Goal: Complete application form

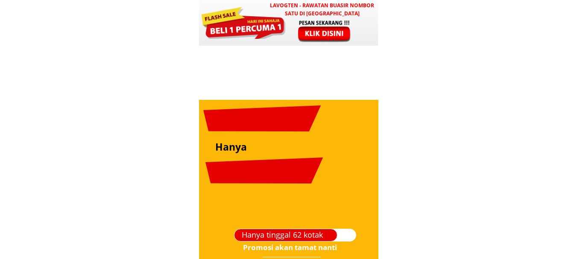
scroll to position [3028, 0]
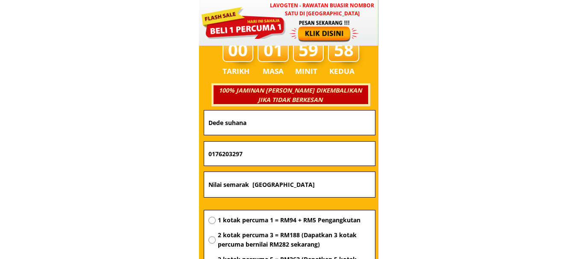
click at [308, 124] on input "Dede suhana" at bounding box center [289, 123] width 167 height 24
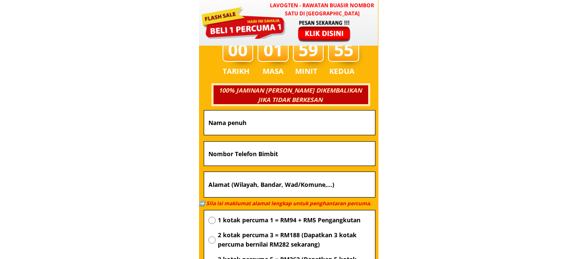
click at [292, 154] on input "text" at bounding box center [289, 154] width 167 height 24
paste input "0168537318"
type input "0168537318"
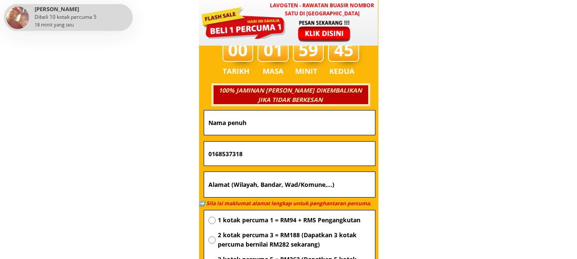
click at [288, 127] on input "text" at bounding box center [289, 123] width 167 height 24
paste input "[PERSON_NAME]"
type input "[PERSON_NAME]"
